Goal: Download file/media

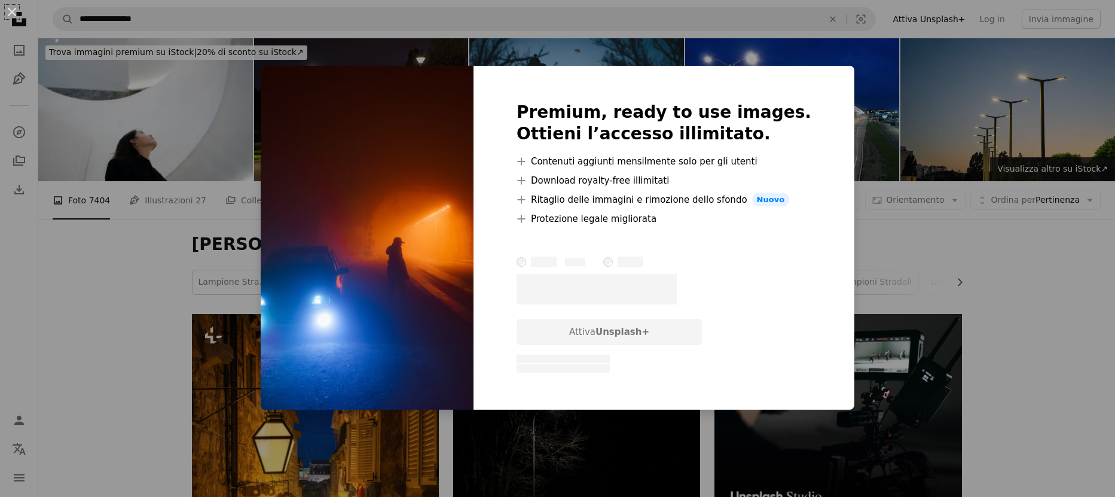
scroll to position [11518, 0]
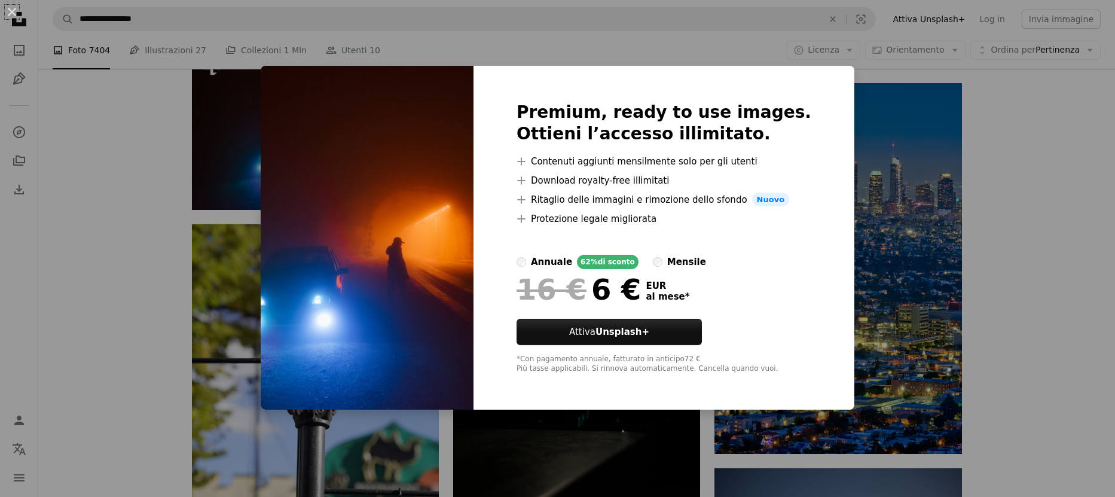
click at [1018, 229] on div "An X shape Premium, ready to use images. Ottieni l’accesso illimitato. A plus s…" at bounding box center [557, 248] width 1115 height 497
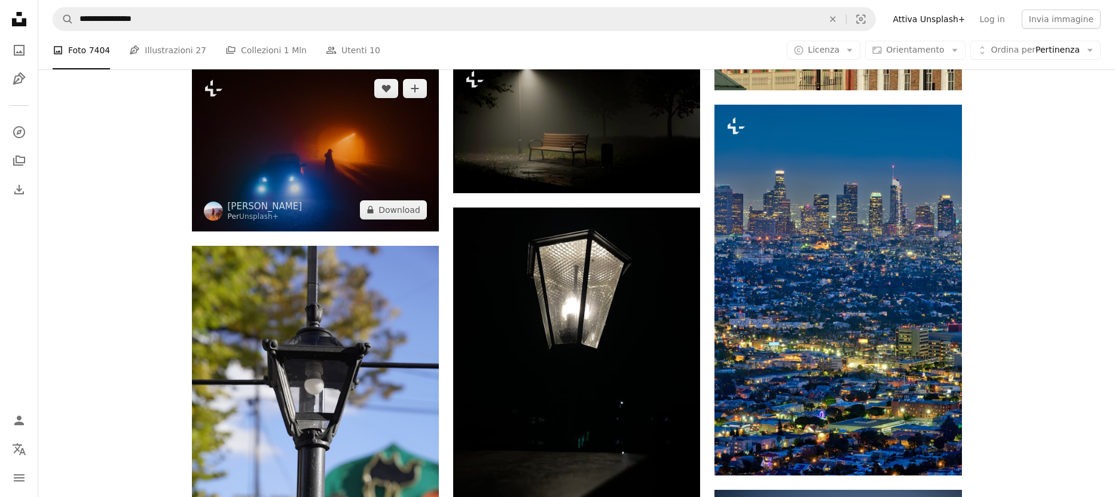
scroll to position [11496, 0]
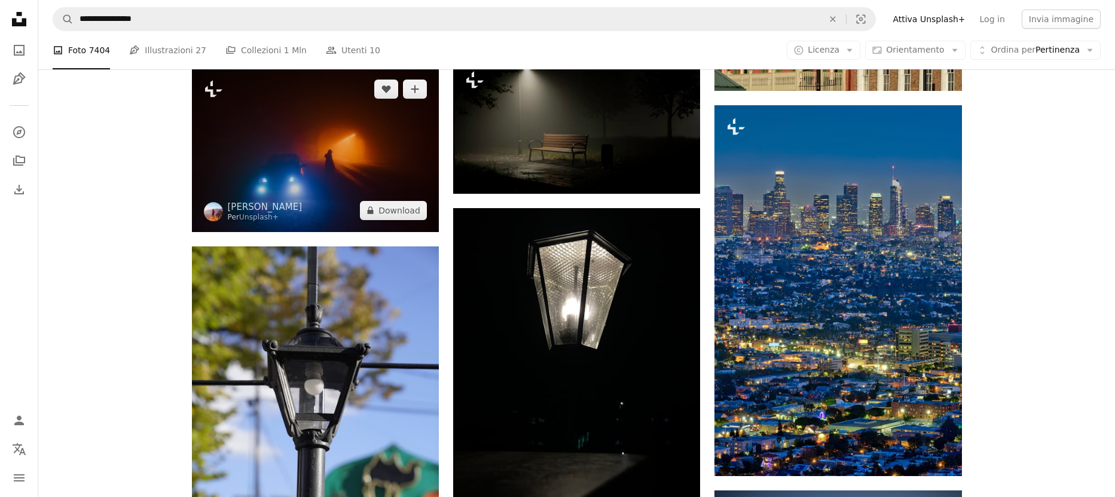
click at [296, 133] on img at bounding box center [315, 150] width 247 height 164
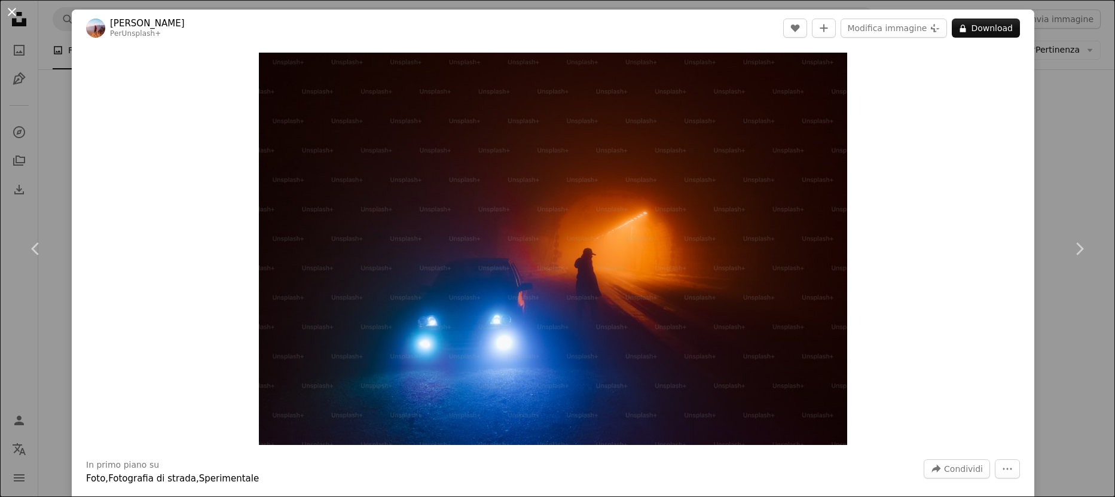
click at [11, 11] on button "An X shape" at bounding box center [12, 12] width 14 height 14
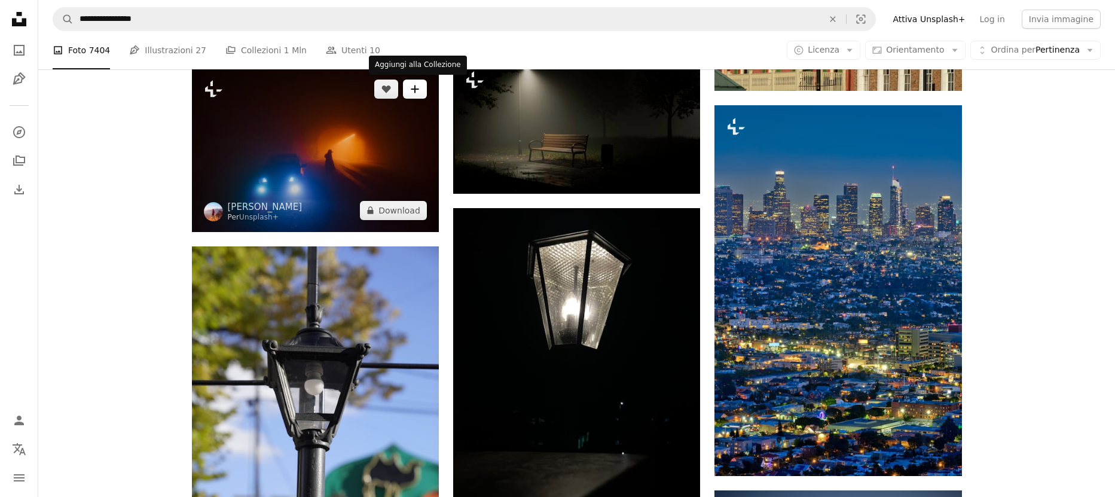
click at [417, 91] on icon "A plus sign" at bounding box center [415, 89] width 10 height 10
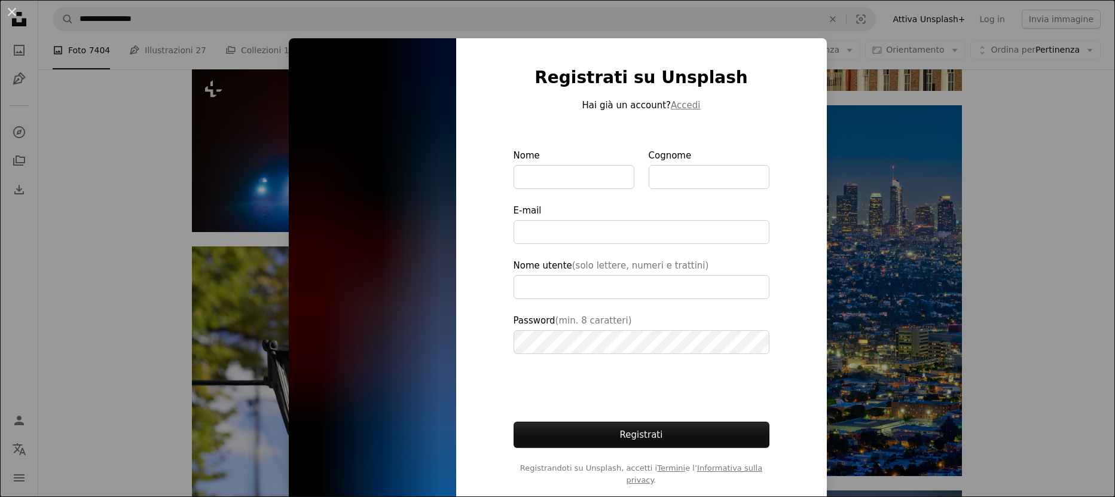
type input "**********"
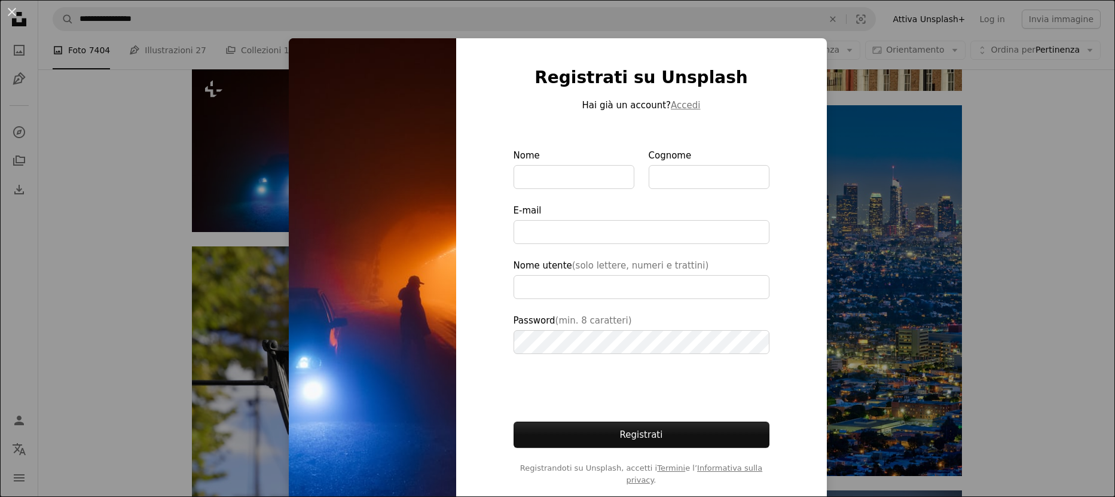
drag, startPoint x: 1052, startPoint y: 372, endPoint x: 1041, endPoint y: 369, distance: 11.2
click at [1052, 371] on div "An X shape Registrati su Unsplash Hai già un account? Accedi Nome Cognome E-mai…" at bounding box center [557, 248] width 1115 height 497
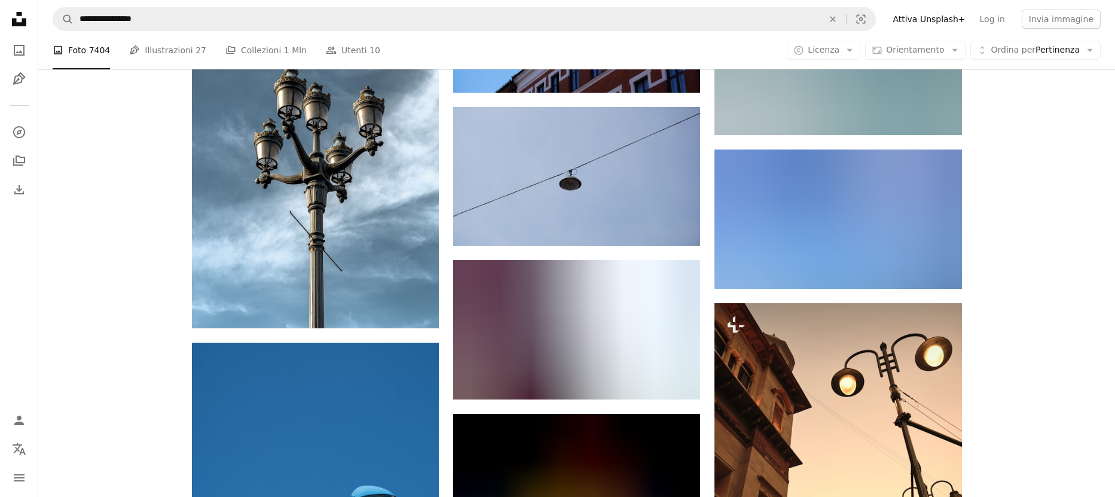
scroll to position [17842, 0]
